Goal: Check status: Check status

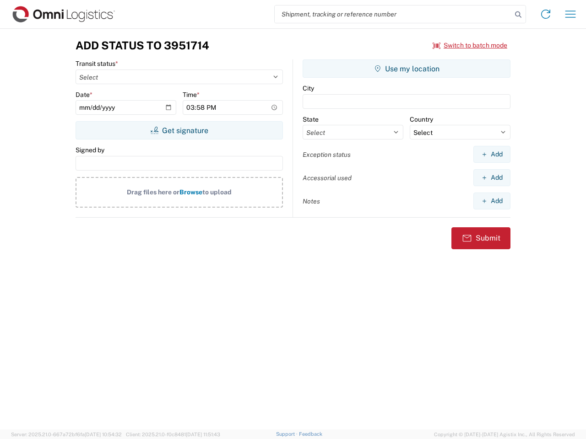
click at [393, 14] on input "search" at bounding box center [392, 13] width 237 height 17
click at [518, 15] on icon at bounding box center [517, 14] width 13 height 13
click at [545, 14] on icon at bounding box center [545, 14] width 15 height 15
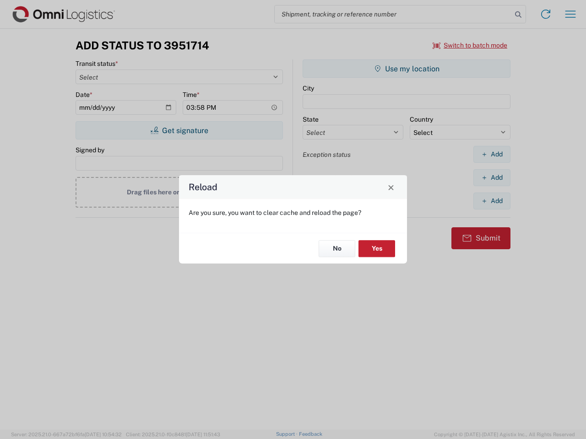
click at [470, 45] on div "Reload Are you sure, you want to clear cache and reload the page? No Yes" at bounding box center [293, 219] width 586 height 439
click at [179, 130] on div "Reload Are you sure, you want to clear cache and reload the page? No Yes" at bounding box center [293, 219] width 586 height 439
click at [406, 69] on div "Reload Are you sure, you want to clear cache and reload the page? No Yes" at bounding box center [293, 219] width 586 height 439
click at [491, 154] on div "Reload Are you sure, you want to clear cache and reload the page? No Yes" at bounding box center [293, 219] width 586 height 439
click at [491, 178] on div "Reload Are you sure, you want to clear cache and reload the page? No Yes" at bounding box center [293, 219] width 586 height 439
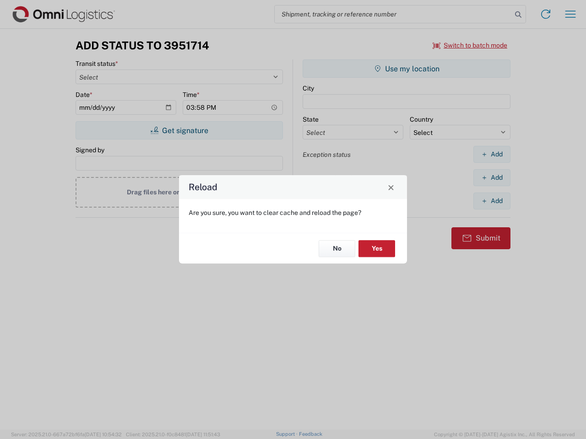
click at [491, 201] on div "Reload Are you sure, you want to clear cache and reload the page? No Yes" at bounding box center [293, 219] width 586 height 439
